Goal: Information Seeking & Learning: Learn about a topic

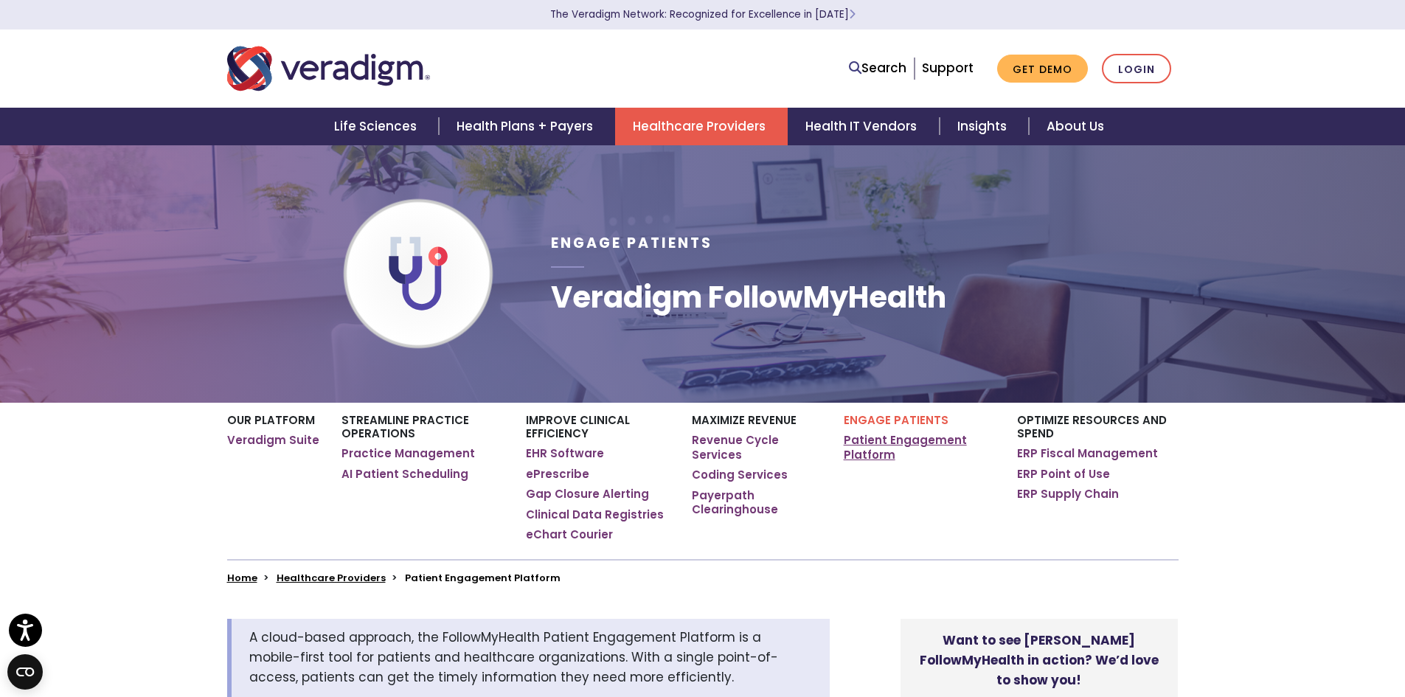
click at [898, 446] on link "Patient Engagement Platform" at bounding box center [919, 447] width 151 height 29
click at [872, 64] on link "Search" at bounding box center [878, 68] width 58 height 20
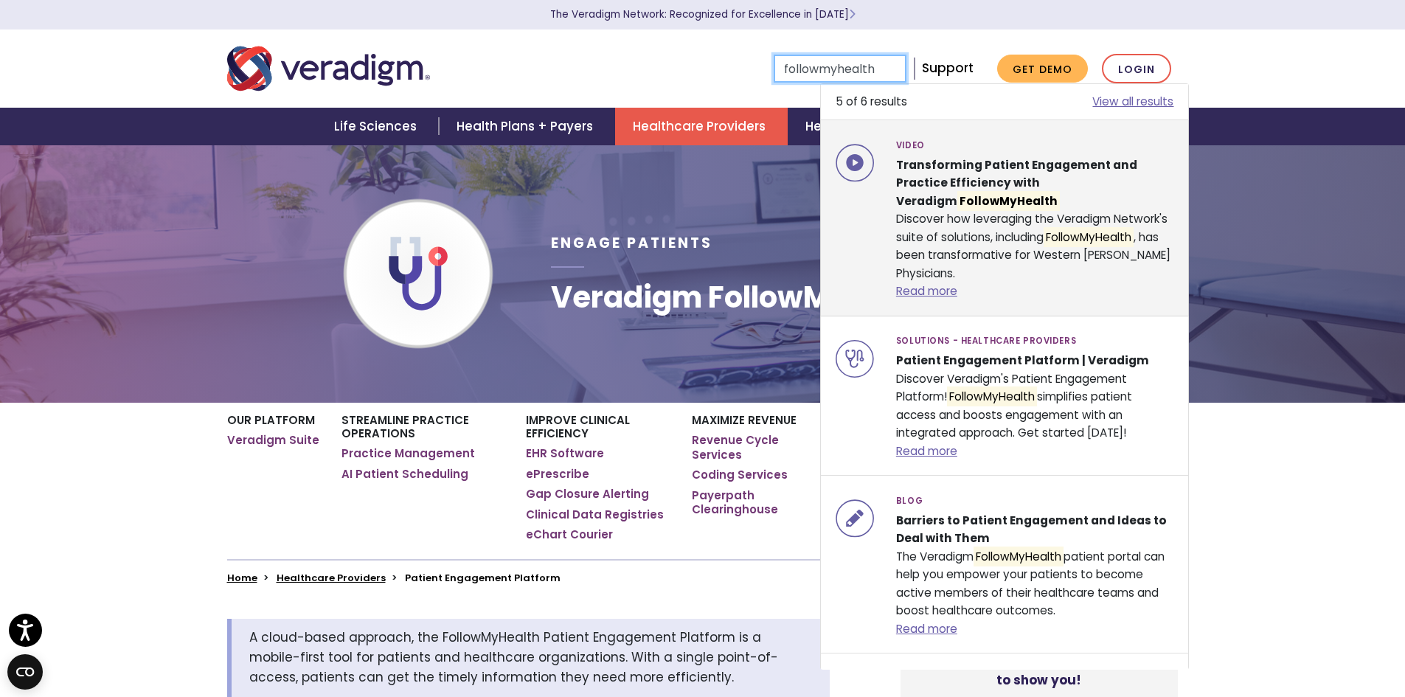
type input "followmyhealth"
click at [1015, 178] on strong "Transforming Patient Engagement and Practice Efficiency with Veradigm FollowMyH…" at bounding box center [1016, 184] width 241 height 54
